Goal: Task Accomplishment & Management: Use online tool/utility

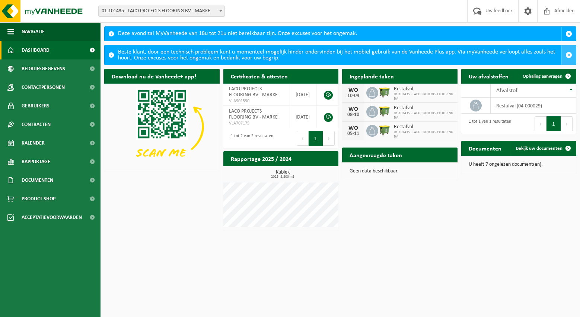
click at [570, 54] on span "button" at bounding box center [568, 55] width 7 height 7
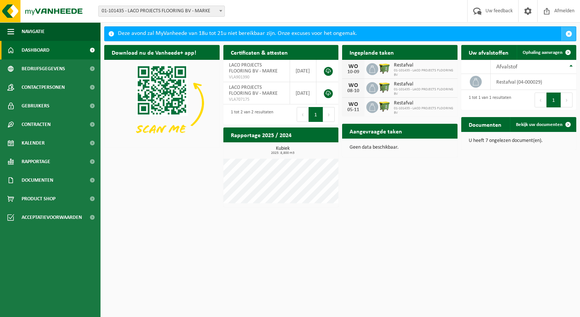
click at [567, 32] on span "button" at bounding box center [568, 34] width 7 height 7
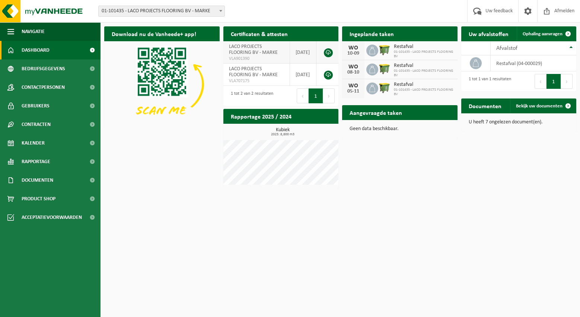
click at [330, 53] on link at bounding box center [328, 52] width 9 height 9
click at [524, 10] on span at bounding box center [527, 11] width 11 height 22
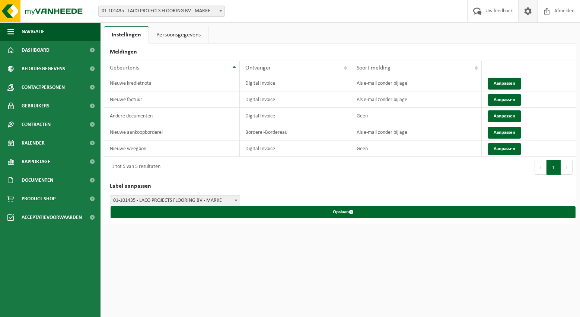
click at [165, 34] on link "Persoonsgegevens" at bounding box center [178, 34] width 59 height 17
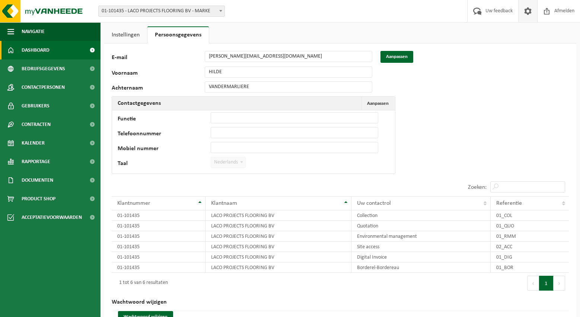
click at [39, 51] on span "Dashboard" at bounding box center [36, 50] width 28 height 19
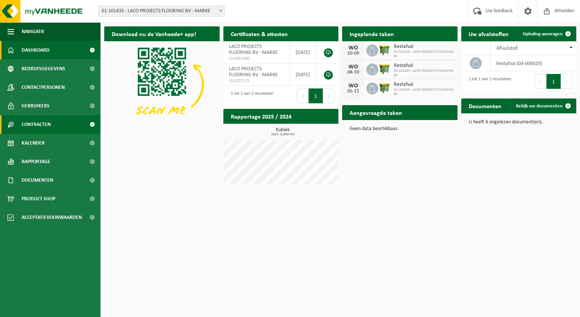
click at [42, 124] on span "Contracten" at bounding box center [36, 124] width 29 height 19
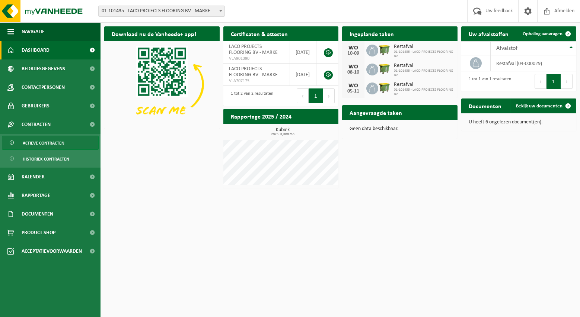
click at [49, 147] on span "Actieve contracten" at bounding box center [44, 143] width 42 height 14
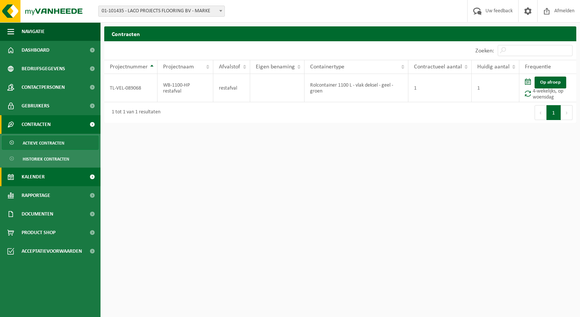
click at [39, 173] on span "Kalender" at bounding box center [33, 177] width 23 height 19
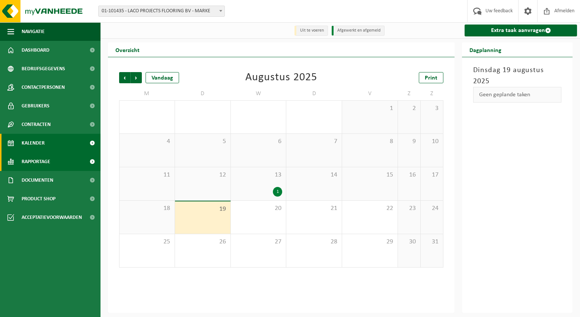
click at [41, 161] on span "Rapportage" at bounding box center [36, 162] width 29 height 19
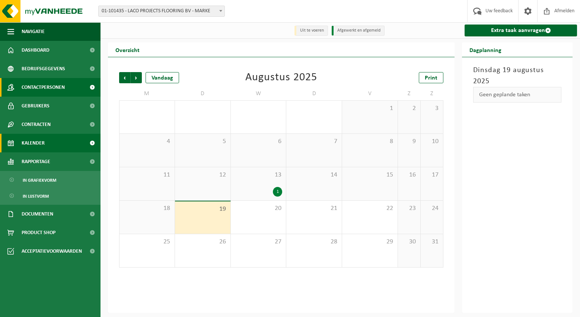
click at [48, 82] on span "Contactpersonen" at bounding box center [43, 87] width 43 height 19
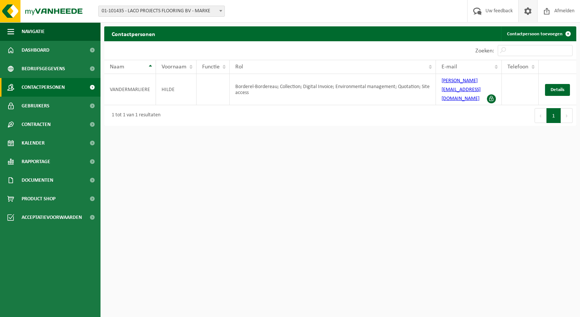
click at [528, 10] on span at bounding box center [527, 11] width 11 height 22
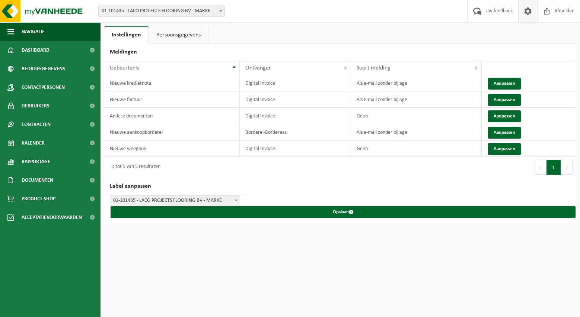
click at [185, 36] on link "Persoonsgegevens" at bounding box center [178, 34] width 59 height 17
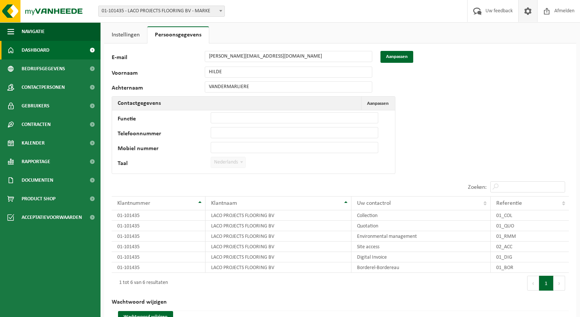
click at [42, 49] on span "Dashboard" at bounding box center [36, 50] width 28 height 19
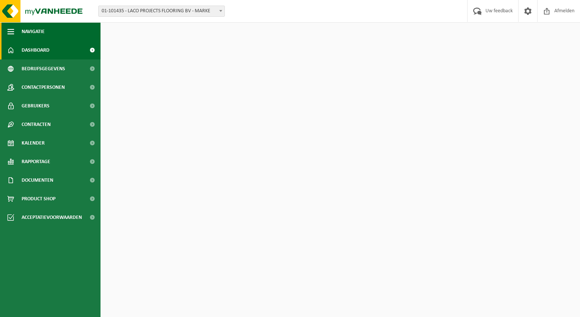
click at [32, 31] on span "Navigatie" at bounding box center [33, 31] width 23 height 19
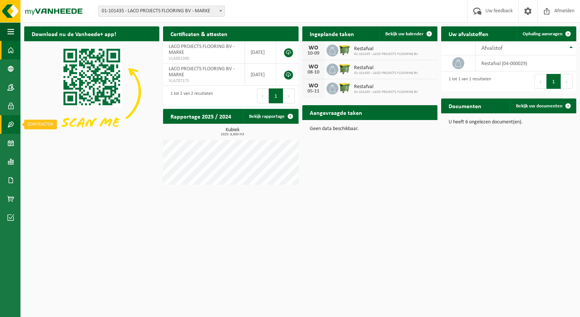
click at [11, 124] on span at bounding box center [10, 124] width 7 height 19
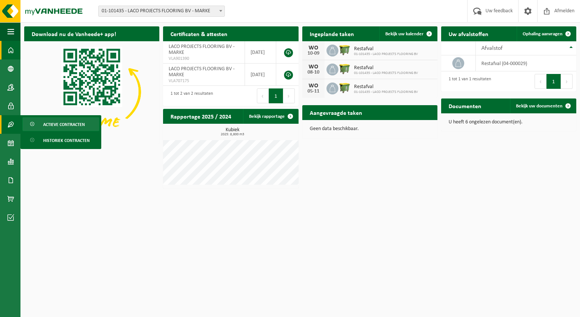
click at [58, 125] on span "Actieve contracten" at bounding box center [64, 125] width 42 height 14
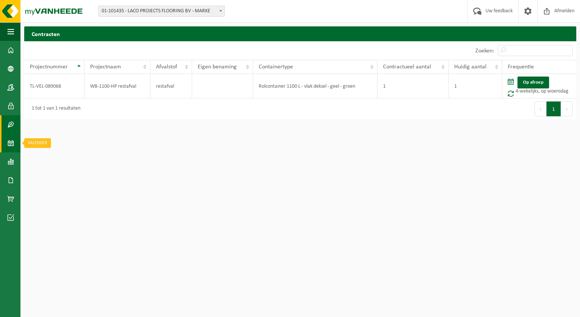
click at [9, 143] on span at bounding box center [10, 143] width 7 height 19
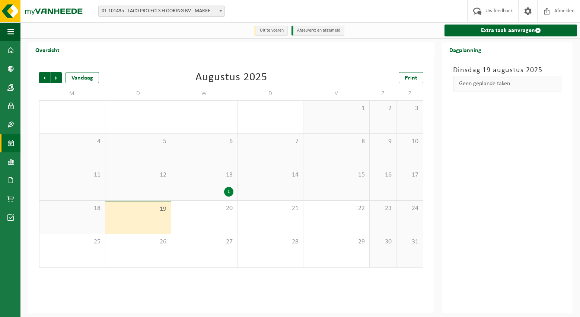
click at [217, 193] on div "1" at bounding box center [204, 192] width 58 height 10
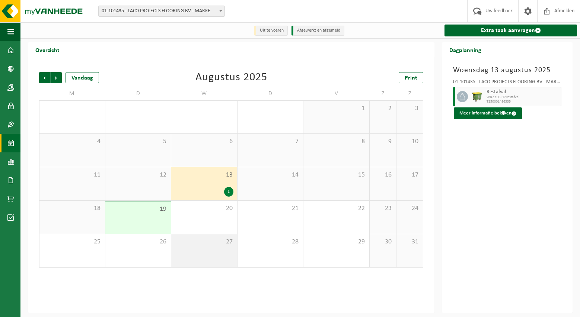
click at [214, 248] on div "27" at bounding box center [204, 250] width 66 height 33
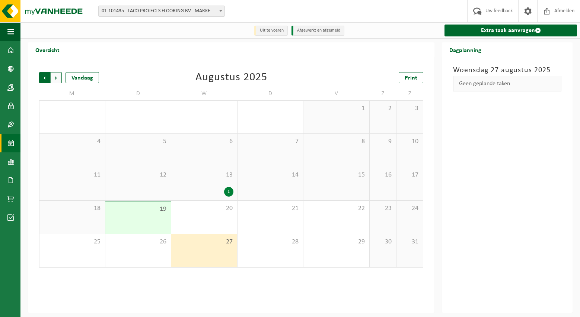
click at [57, 78] on span "Volgende" at bounding box center [56, 77] width 11 height 11
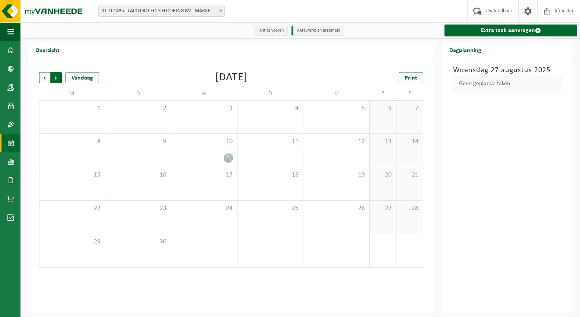
click at [46, 78] on span "Vorige" at bounding box center [44, 77] width 11 height 11
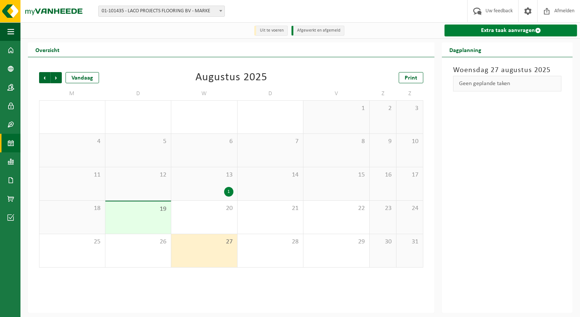
click at [483, 31] on link "Extra taak aanvragen" at bounding box center [510, 31] width 132 height 12
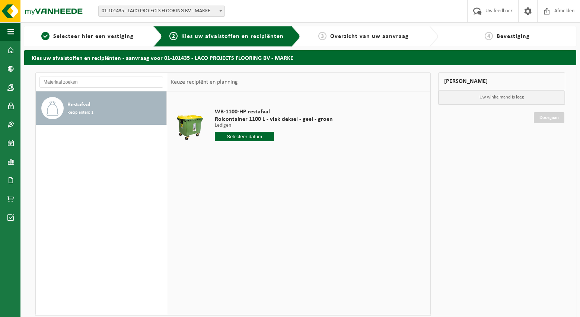
click at [256, 138] on input "text" at bounding box center [244, 136] width 59 height 9
click at [245, 214] on div "20" at bounding box center [247, 215] width 13 height 12
type input "Van 2025-08-20"
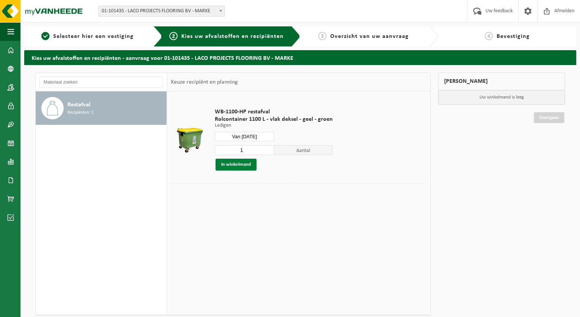
click at [239, 167] on button "In winkelmand" at bounding box center [235, 165] width 41 height 12
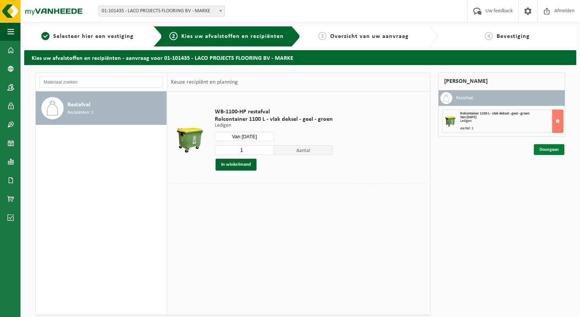
click at [551, 147] on link "Doorgaan" at bounding box center [549, 149] width 31 height 11
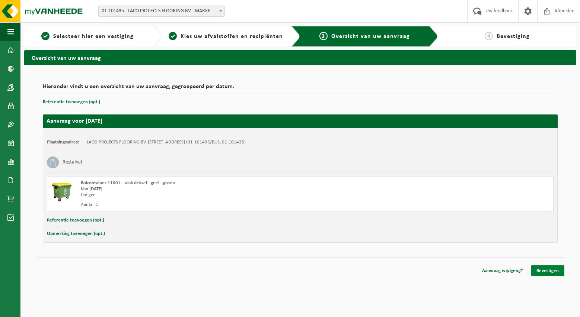
click at [542, 272] on link "Bevestigen" at bounding box center [547, 271] width 33 height 11
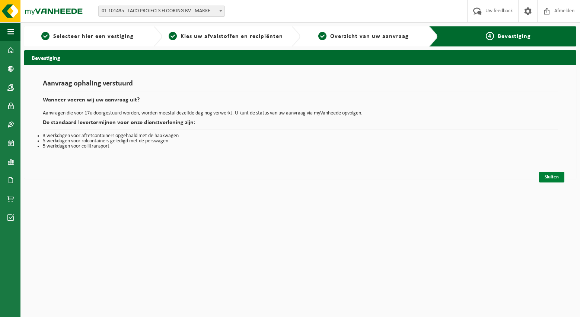
click at [553, 178] on link "Sluiten" at bounding box center [551, 177] width 25 height 11
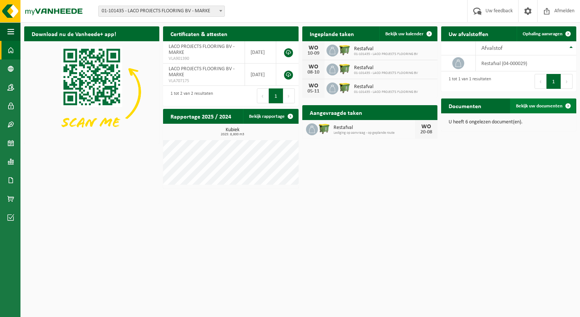
click at [531, 106] on span "Bekijk uw documenten" at bounding box center [539, 106] width 47 height 5
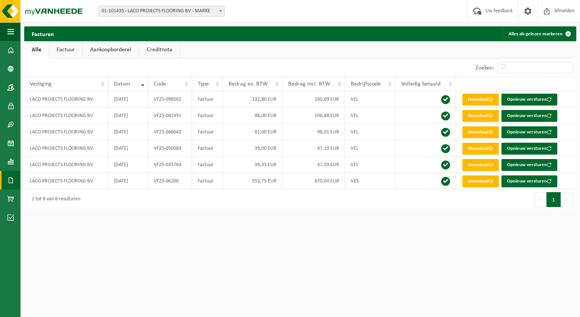
click at [112, 53] on link "Aankoopborderel" at bounding box center [111, 49] width 56 height 17
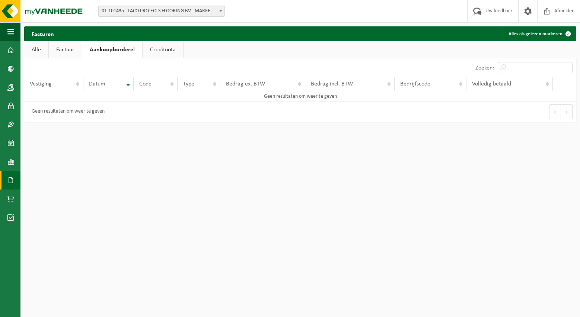
click at [152, 49] on link "Creditnota" at bounding box center [163, 49] width 41 height 17
click at [71, 51] on link "Factuur" at bounding box center [65, 49] width 33 height 17
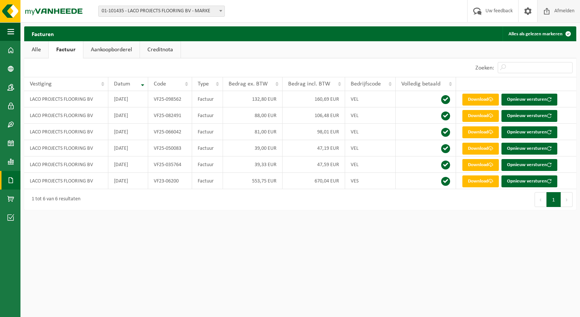
click at [554, 10] on span "Afmelden" at bounding box center [564, 11] width 24 height 22
